Goal: Transaction & Acquisition: Purchase product/service

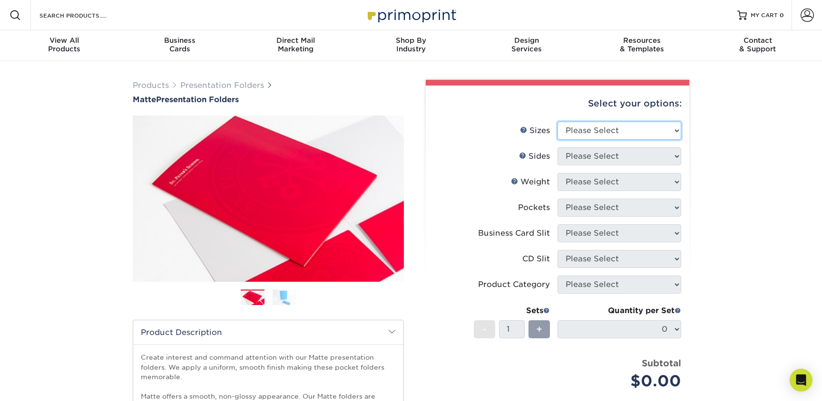
click at [575, 138] on select "Please Select 6" x 9" 9" x 12"" at bounding box center [619, 131] width 124 height 18
select select "9.00x12.00"
click at [557, 122] on select "Please Select 6" x 9" 9" x 12"" at bounding box center [619, 131] width 124 height 18
click at [572, 155] on select "Please Select Print Both Sides Print Front Only" at bounding box center [619, 156] width 124 height 18
select select "13abbda7-1d64-4f25-8bb2-c179b224825d"
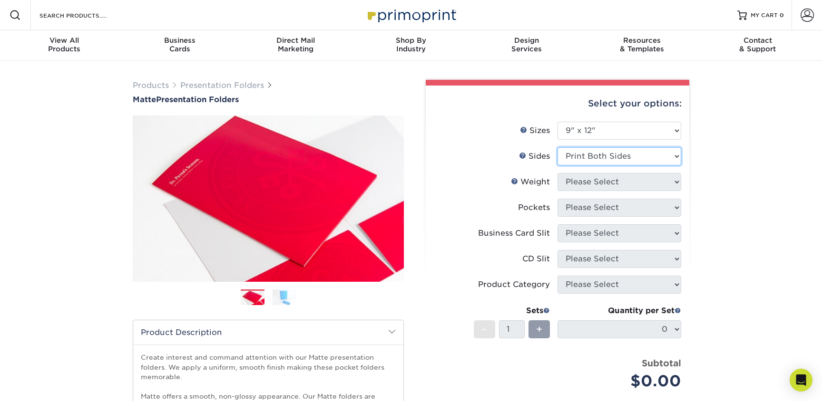
click at [557, 147] on select "Please Select Print Both Sides Print Front Only" at bounding box center [619, 156] width 124 height 18
click at [576, 181] on select "Please Select 14PT 16PT" at bounding box center [619, 182] width 124 height 18
select select "16PT"
click at [557, 173] on select "Please Select 14PT 16PT" at bounding box center [619, 182] width 124 height 18
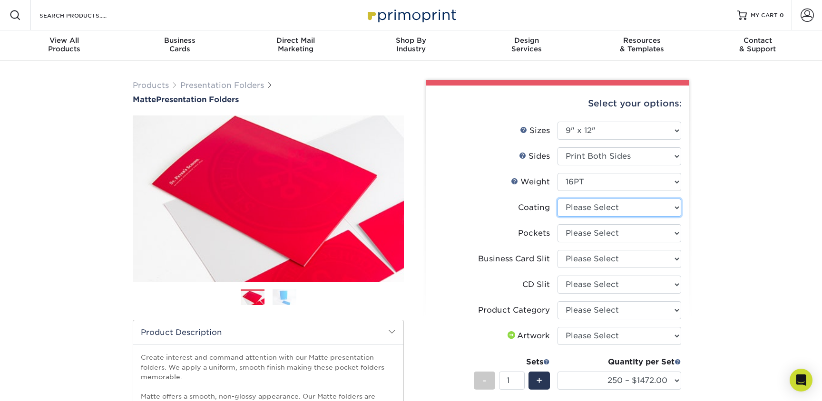
click at [582, 214] on select at bounding box center [619, 208] width 124 height 18
select select "121bb7b5-3b4d-429f-bd8d-bbf80e953313"
click at [557, 199] on select at bounding box center [619, 208] width 124 height 18
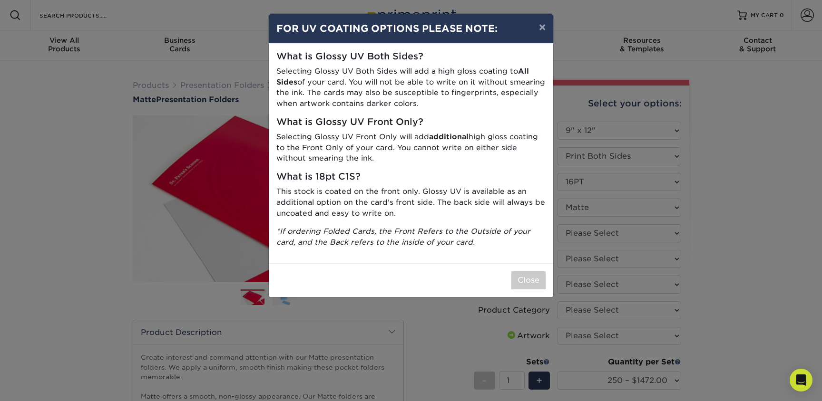
click at [531, 271] on div "Close" at bounding box center [411, 280] width 284 height 34
click at [537, 32] on button "×" at bounding box center [542, 27] width 22 height 27
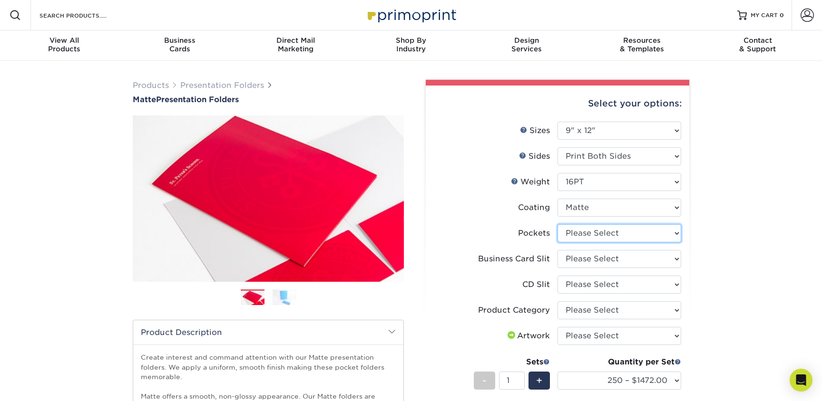
click at [619, 239] on select "Please Select 1 Pocket on the Left (Front) Side 1 Pocket on the Right (Back) Si…" at bounding box center [619, 233] width 124 height 18
select select "e8427203-e3c7-4640-a4e8-bae00c228d98"
click at [557, 224] on select "Please Select 1 Pocket on the Left (Front) Side 1 Pocket on the Right (Back) Si…" at bounding box center [619, 233] width 124 height 18
click at [603, 258] on select "Please Select No Business Card Slits On Both Pockets - Horizontal On Both Pocke…" at bounding box center [619, 259] width 124 height 18
select select "8e249328-dfb3-4e9a-9503-f178185f32c5"
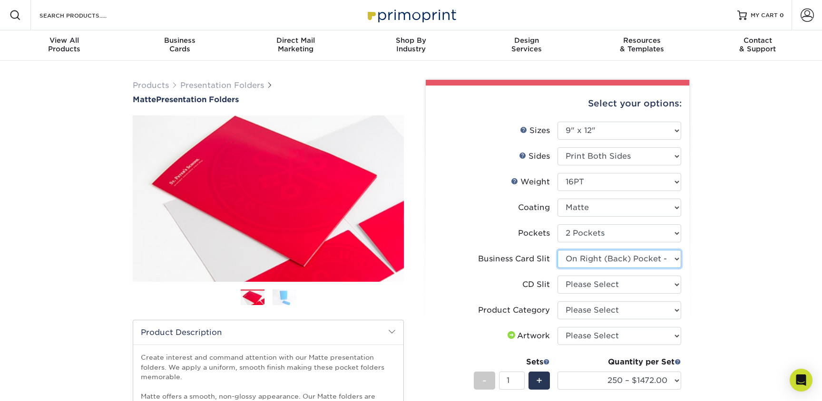
click at [557, 250] on select "Please Select No Business Card Slits On Both Pockets - Horizontal On Both Pocke…" at bounding box center [619, 259] width 124 height 18
click at [574, 283] on select "Please Select No CD Slit On the Left (Front) Pocket On the Right (Back) Pocket" at bounding box center [619, 285] width 124 height 18
click at [633, 277] on select "Please Select No CD Slit On the Left (Front) Pocket On the Right (Back) Pocket" at bounding box center [619, 285] width 124 height 18
click at [589, 278] on select "Please Select No CD Slit On the Left (Front) Pocket On the Right (Back) Pocket" at bounding box center [619, 285] width 124 height 18
click at [588, 293] on select "Please Select No CD Slit On the Left (Front) Pocket On the Right (Back) Pocket" at bounding box center [619, 285] width 124 height 18
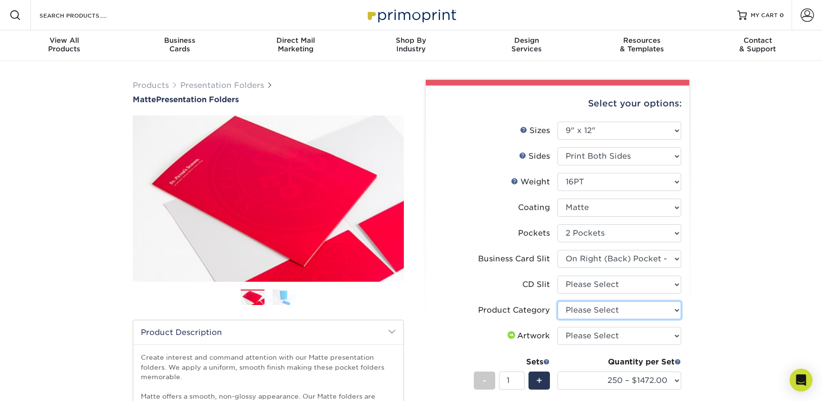
click at [568, 310] on select "Please Select Presentation Folders" at bounding box center [619, 310] width 124 height 18
click at [629, 336] on select "Please Select I will upload files I need a design - $75" at bounding box center [619, 336] width 124 height 18
select select "upload"
click at [557, 327] on select "Please Select I will upload files I need a design - $75" at bounding box center [619, 336] width 124 height 18
click at [629, 345] on li "Artwork Please Select I will upload files I need a design - $75" at bounding box center [557, 340] width 247 height 26
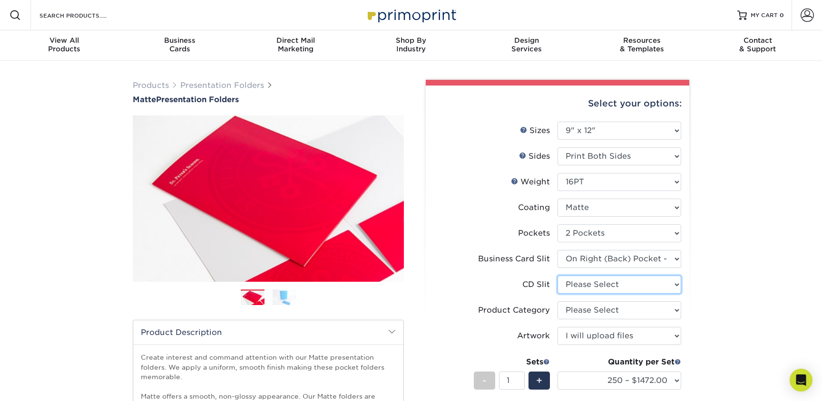
click at [610, 293] on select "Please Select No CD Slit On the Left (Front) Pocket On the Right (Back) Pocket" at bounding box center [619, 285] width 124 height 18
click at [603, 301] on select "Please Select Presentation Folders" at bounding box center [619, 310] width 124 height 18
click at [557, 301] on select "Please Select Presentation Folders" at bounding box center [619, 310] width 124 height 18
click at [573, 304] on select "Please Select Presentation Folders" at bounding box center [619, 310] width 124 height 18
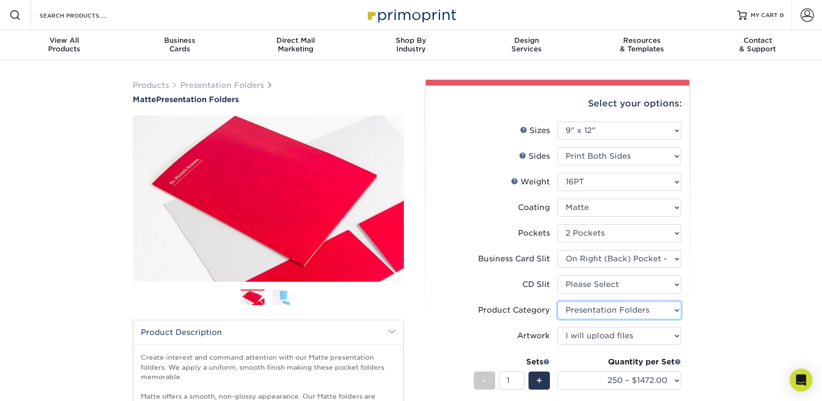
click at [557, 301] on select "Please Select Presentation Folders" at bounding box center [619, 310] width 124 height 18
click at [575, 314] on select "Please Select Presentation Folders" at bounding box center [619, 310] width 124 height 18
select select "-1"
click at [557, 301] on select "Please Select Presentation Folders" at bounding box center [619, 310] width 124 height 18
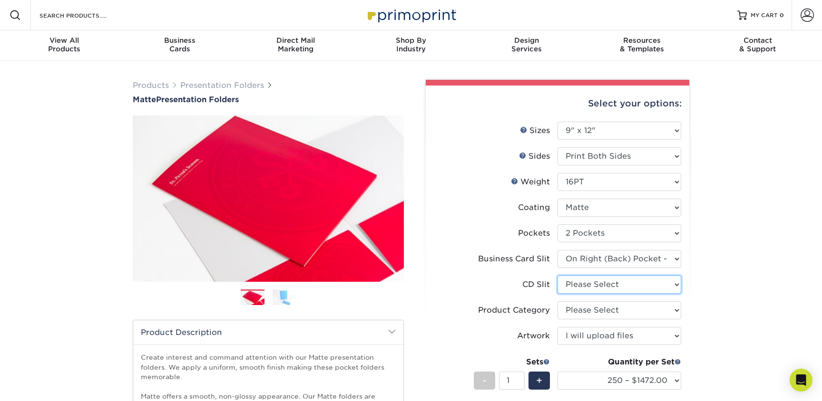
click at [570, 289] on select "Please Select No CD Slit On the Left (Front) Pocket On the Right (Back) Pocket" at bounding box center [619, 285] width 124 height 18
click at [590, 277] on select "Please Select No CD Slit On the Left (Front) Pocket On the Right (Back) Pocket" at bounding box center [619, 285] width 124 height 18
select select "a092264a-7428-4d8e-b024-417dbebc6e25"
click at [557, 276] on select "Please Select No CD Slit On the Left (Front) Pocket On the Right (Back) Pocket" at bounding box center [619, 285] width 124 height 18
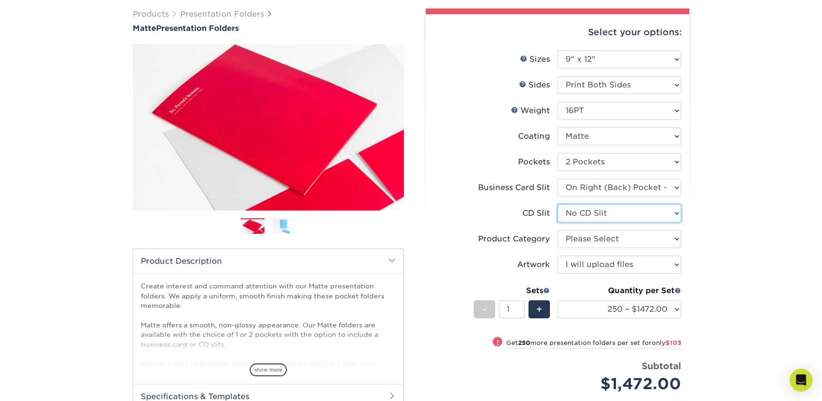
scroll to position [71, 0]
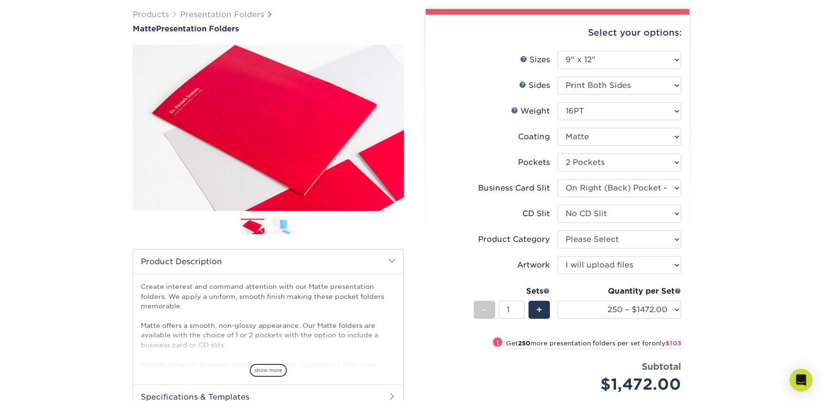
click at [599, 300] on div "Quantity per Set 250 – $1472.00 500 – $1575.00 1000 – $1772.00 2500 – $3228.00 …" at bounding box center [619, 308] width 124 height 44
click at [599, 310] on select "250 – $1472.00 500 – $1575.00 1000 – $1772.00 2500 – $3228.00 5000 – $4941.00 1…" at bounding box center [619, 310] width 124 height 18
